Goal: Entertainment & Leisure: Consume media (video, audio)

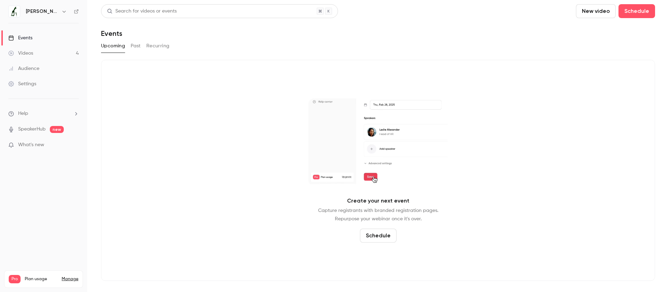
click at [43, 46] on link "Videos 4" at bounding box center [43, 53] width 87 height 15
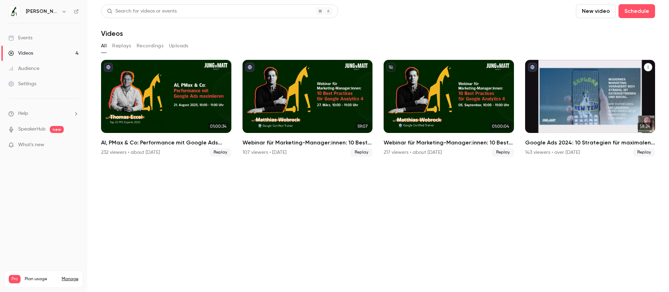
click at [587, 145] on h2 "Google Ads 2024: 10 Strategien für maximalen ROAS" at bounding box center [590, 143] width 130 height 8
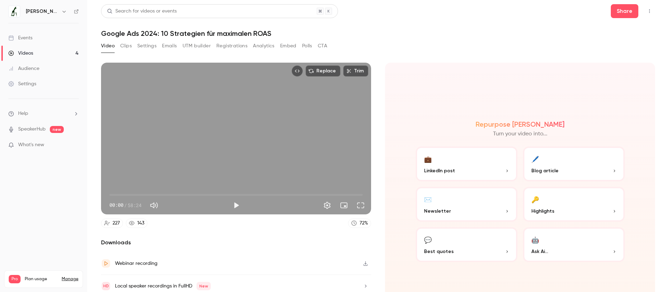
scroll to position [28, 0]
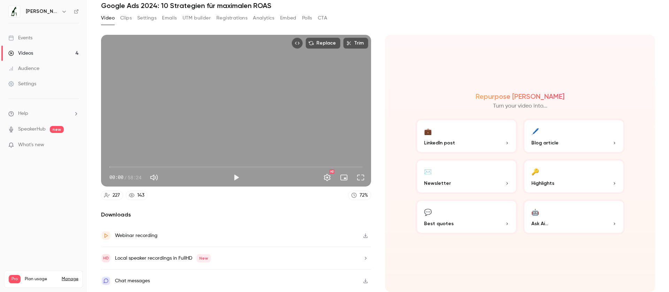
click at [146, 18] on button "Settings" at bounding box center [146, 18] width 19 height 11
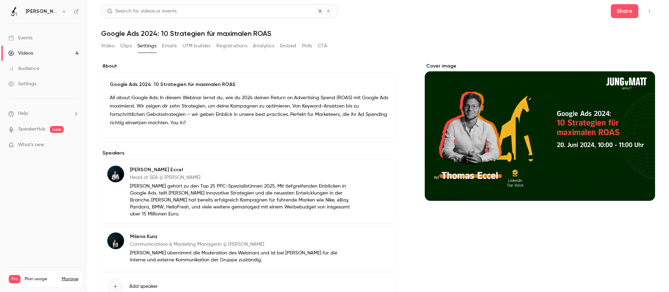
click at [107, 47] on button "Video" at bounding box center [108, 45] width 14 height 11
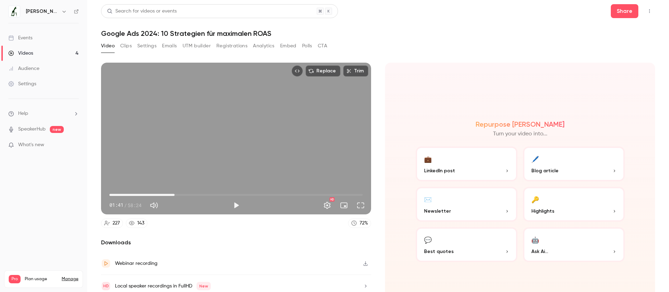
drag, startPoint x: 120, startPoint y: 197, endPoint x: 175, endPoint y: 200, distance: 54.8
click at [175, 196] on span "15:01" at bounding box center [175, 195] width 2 height 2
drag, startPoint x: 174, startPoint y: 195, endPoint x: 192, endPoint y: 196, distance: 18.5
click at [192, 196] on span "18:52" at bounding box center [191, 195] width 2 height 2
drag, startPoint x: 202, startPoint y: 194, endPoint x: 212, endPoint y: 194, distance: 10.1
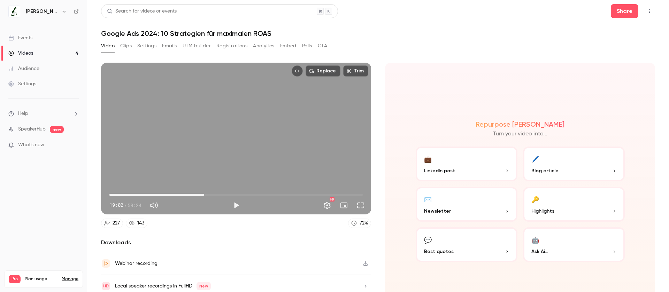
click at [205, 194] on span "21:51" at bounding box center [204, 195] width 2 height 2
drag, startPoint x: 213, startPoint y: 194, endPoint x: 198, endPoint y: 192, distance: 15.1
click at [198, 194] on span "20:24" at bounding box center [198, 195] width 2 height 2
drag, startPoint x: 198, startPoint y: 192, endPoint x: 210, endPoint y: 192, distance: 12.5
click at [210, 194] on span "23:13" at bounding box center [210, 195] width 2 height 2
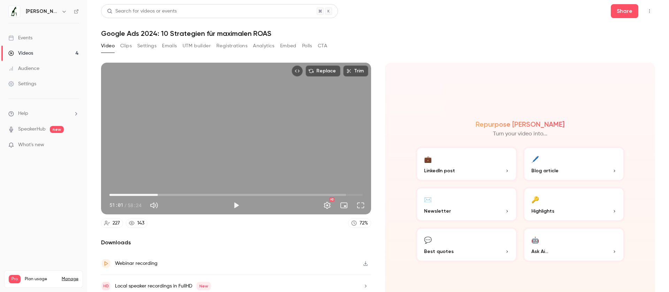
type input "*****"
drag, startPoint x: 212, startPoint y: 192, endPoint x: 151, endPoint y: 189, distance: 60.4
click at [151, 194] on span "09:38" at bounding box center [151, 195] width 2 height 2
